Goal: Information Seeking & Learning: Stay updated

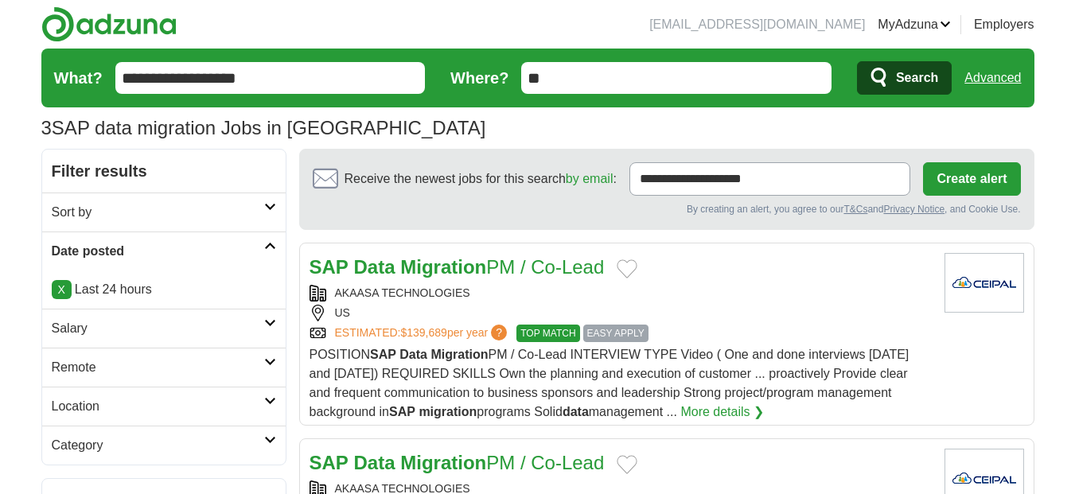
click at [920, 87] on span "Search" at bounding box center [917, 78] width 42 height 32
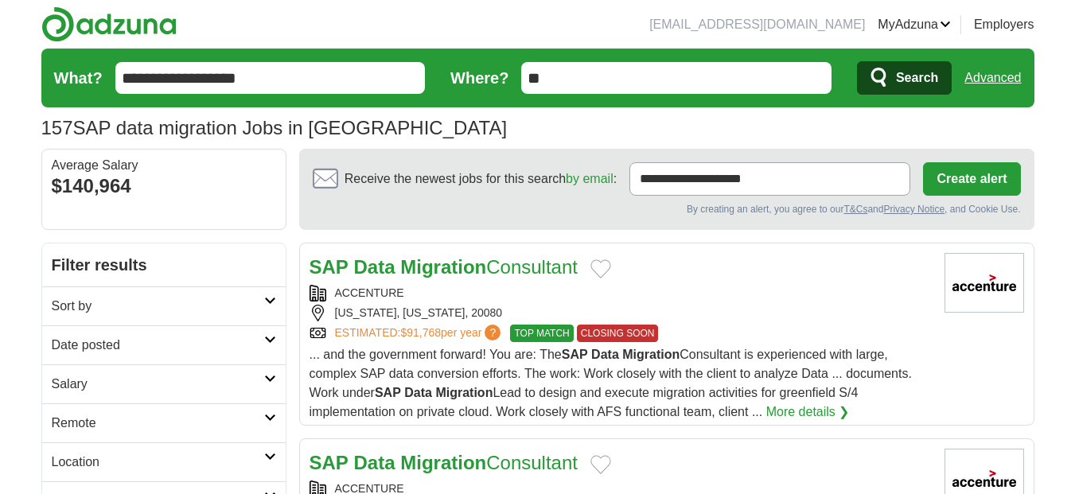
click at [266, 337] on icon at bounding box center [270, 340] width 12 height 8
click at [122, 384] on link "Last 24 hours" at bounding box center [164, 383] width 224 height 19
